Goal: Check status

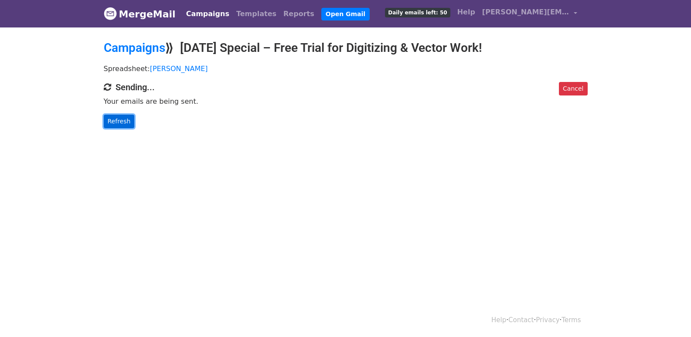
click at [123, 117] on link "Refresh" at bounding box center [119, 122] width 31 height 14
click at [120, 120] on link "Refresh" at bounding box center [119, 122] width 31 height 14
click at [128, 115] on link "Refresh" at bounding box center [119, 122] width 31 height 14
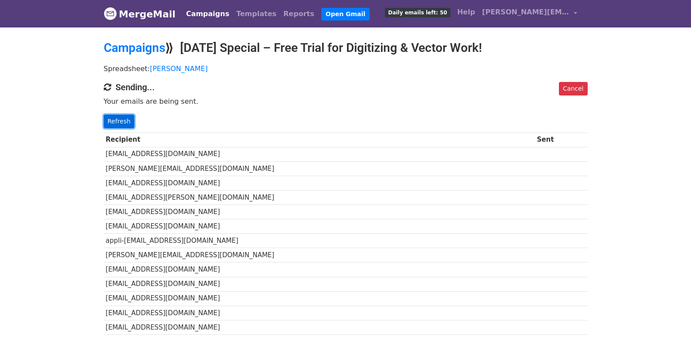
click at [116, 119] on link "Refresh" at bounding box center [119, 122] width 31 height 14
click at [124, 121] on link "Refresh" at bounding box center [119, 122] width 31 height 14
click at [123, 116] on link "Refresh" at bounding box center [119, 122] width 31 height 14
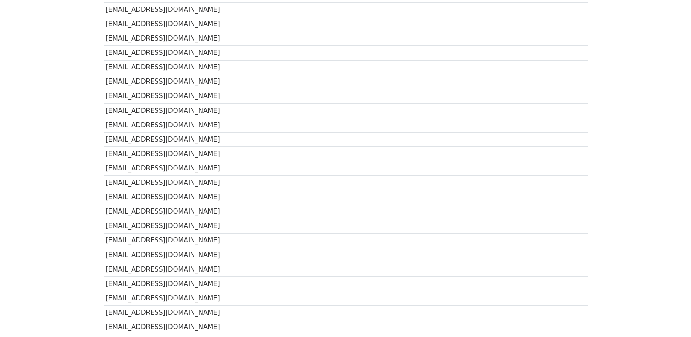
scroll to position [609, 0]
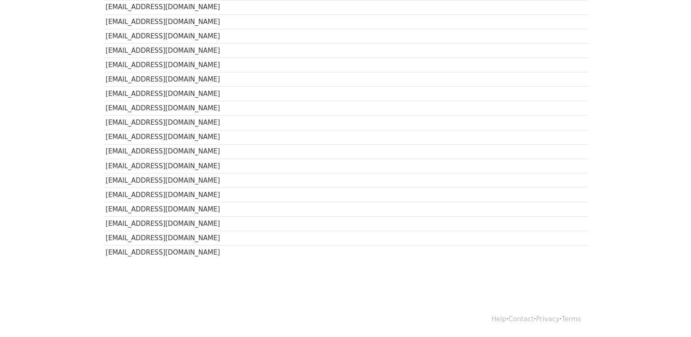
click at [170, 252] on td "[EMAIL_ADDRESS][DOMAIN_NAME]" at bounding box center [319, 252] width 431 height 14
click at [180, 236] on td "[EMAIL_ADDRESS][DOMAIN_NAME]" at bounding box center [319, 238] width 431 height 14
click at [178, 221] on td "[EMAIL_ADDRESS][DOMAIN_NAME]" at bounding box center [319, 224] width 431 height 14
click at [182, 205] on td "[EMAIL_ADDRESS][DOMAIN_NAME]" at bounding box center [319, 209] width 431 height 14
click at [194, 187] on td "[EMAIL_ADDRESS][DOMAIN_NAME]" at bounding box center [319, 180] width 431 height 14
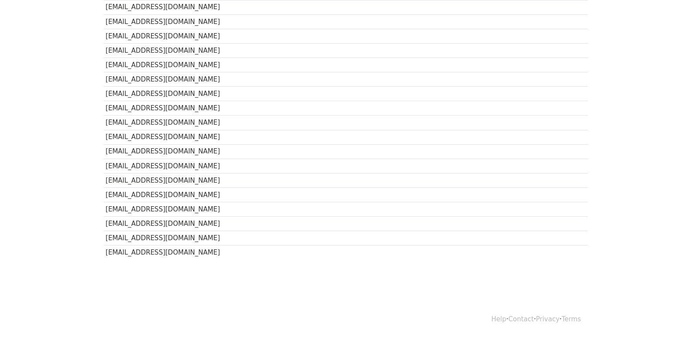
click at [201, 176] on td "[EMAIL_ADDRESS][DOMAIN_NAME]" at bounding box center [319, 180] width 431 height 14
click at [197, 166] on td "[EMAIL_ADDRESS][DOMAIN_NAME]" at bounding box center [319, 166] width 431 height 14
click at [198, 151] on td "[EMAIL_ADDRESS][DOMAIN_NAME]" at bounding box center [319, 151] width 431 height 14
